Goal: Transaction & Acquisition: Purchase product/service

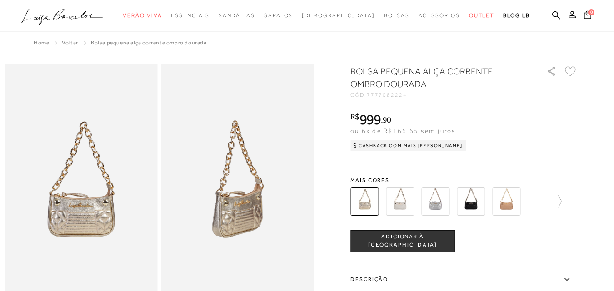
click at [479, 203] on img at bounding box center [471, 202] width 28 height 28
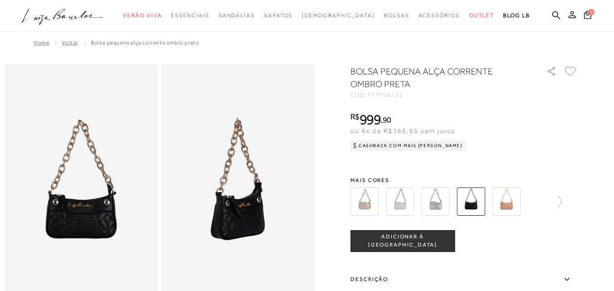
click at [99, 218] on img at bounding box center [81, 180] width 153 height 230
